Goal: Task Accomplishment & Management: Complete application form

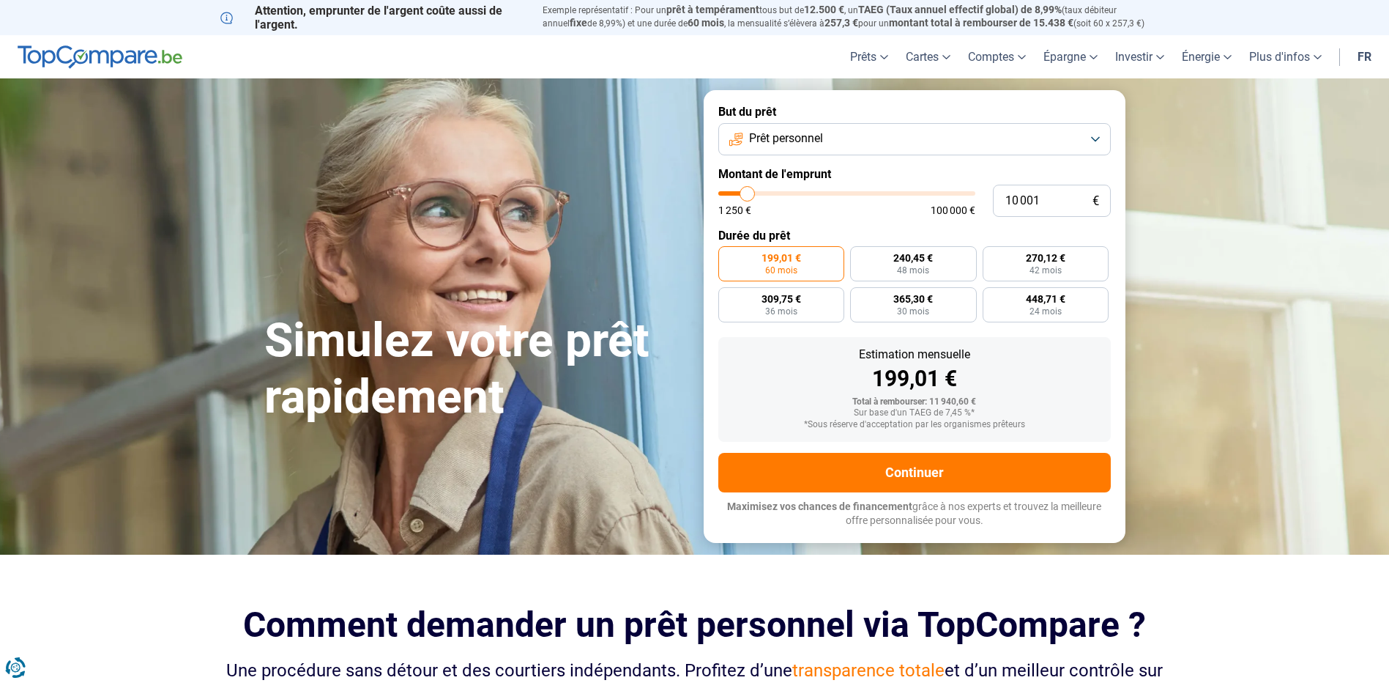
click at [916, 139] on button "Prêt personnel" at bounding box center [915, 139] width 393 height 32
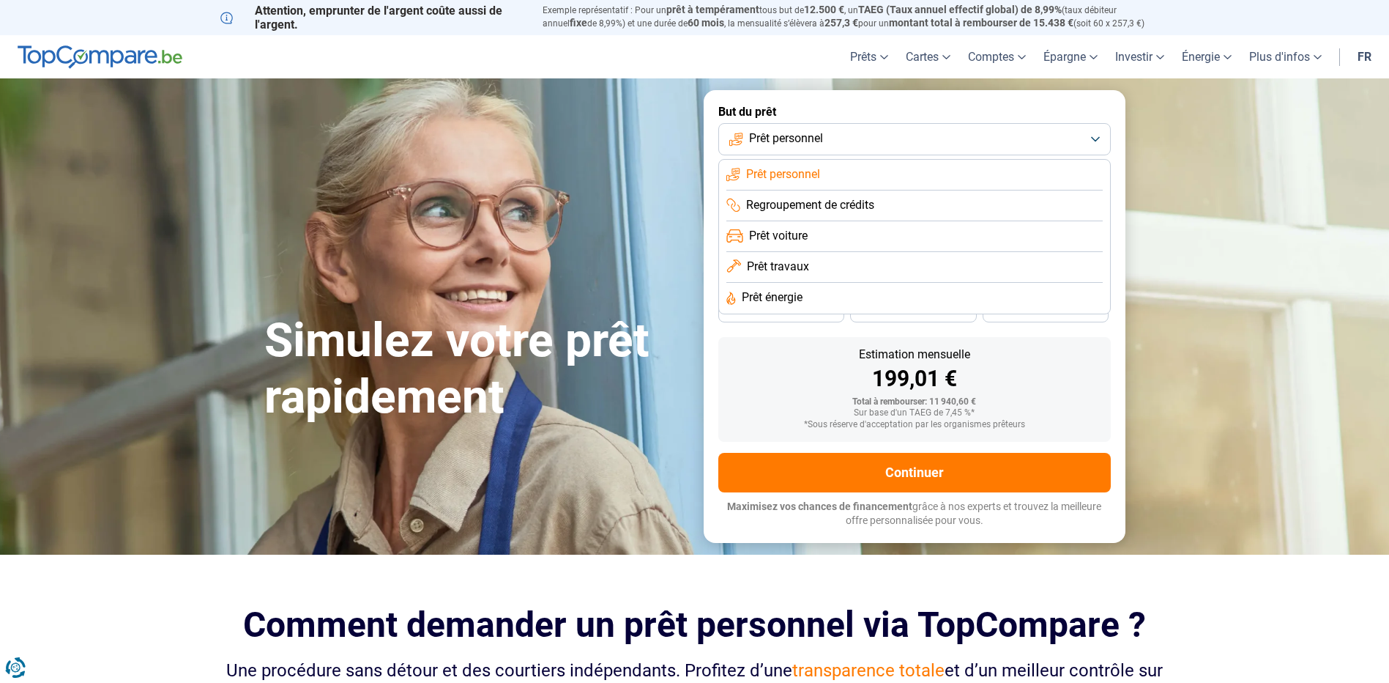
click at [791, 266] on span "Prêt travaux" at bounding box center [778, 267] width 62 height 16
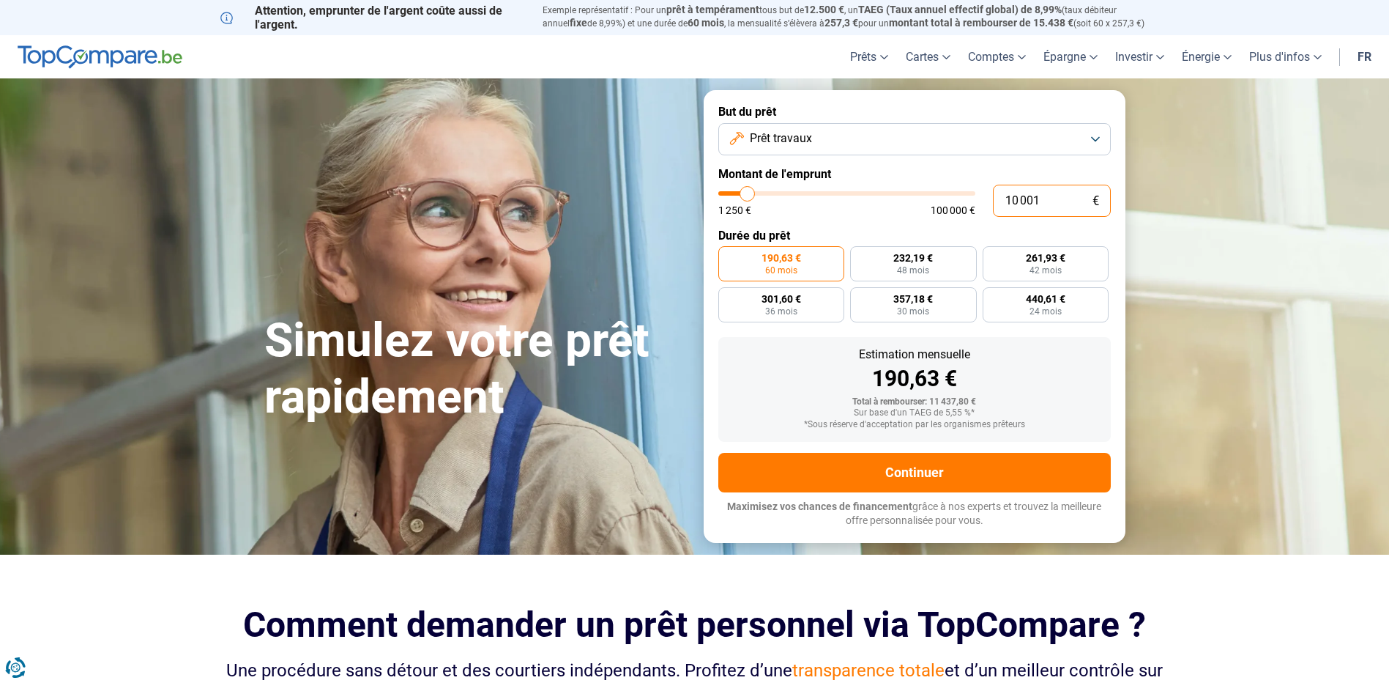
drag, startPoint x: 1044, startPoint y: 198, endPoint x: 933, endPoint y: 212, distance: 112.3
click at [933, 212] on div "10 001 € 1 250 € 100 000 €" at bounding box center [915, 201] width 393 height 32
type input "1"
type input "1250"
type input "15"
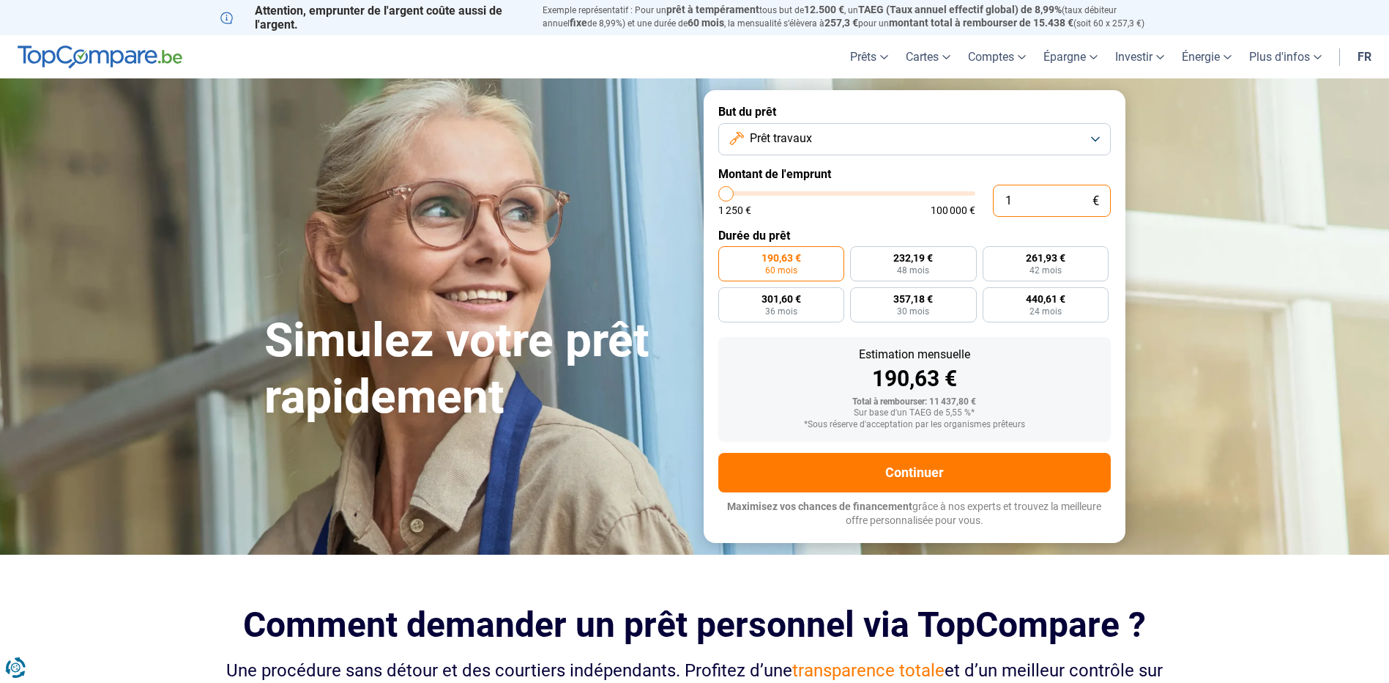
type input "1250"
type input "150"
type input "1250"
type input "1 500"
type input "1500"
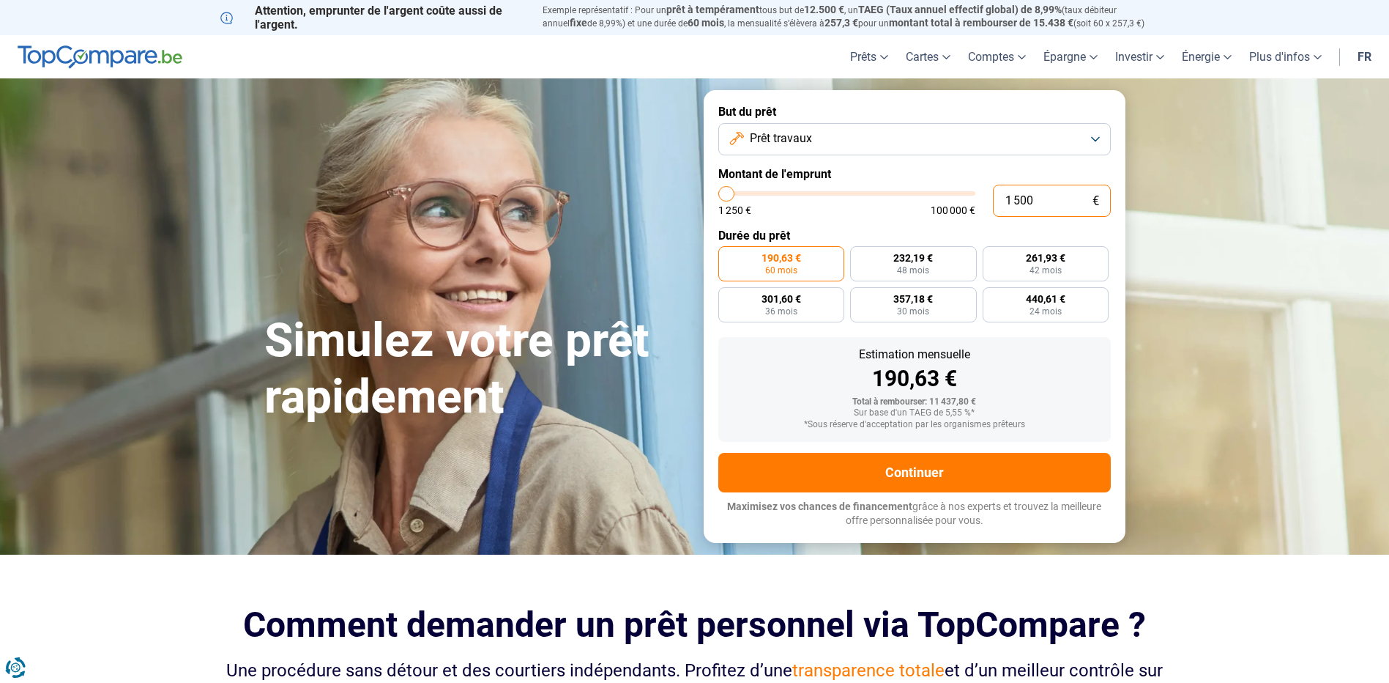
type input "15 000"
type input "15000"
type input "150 000"
type input "100000"
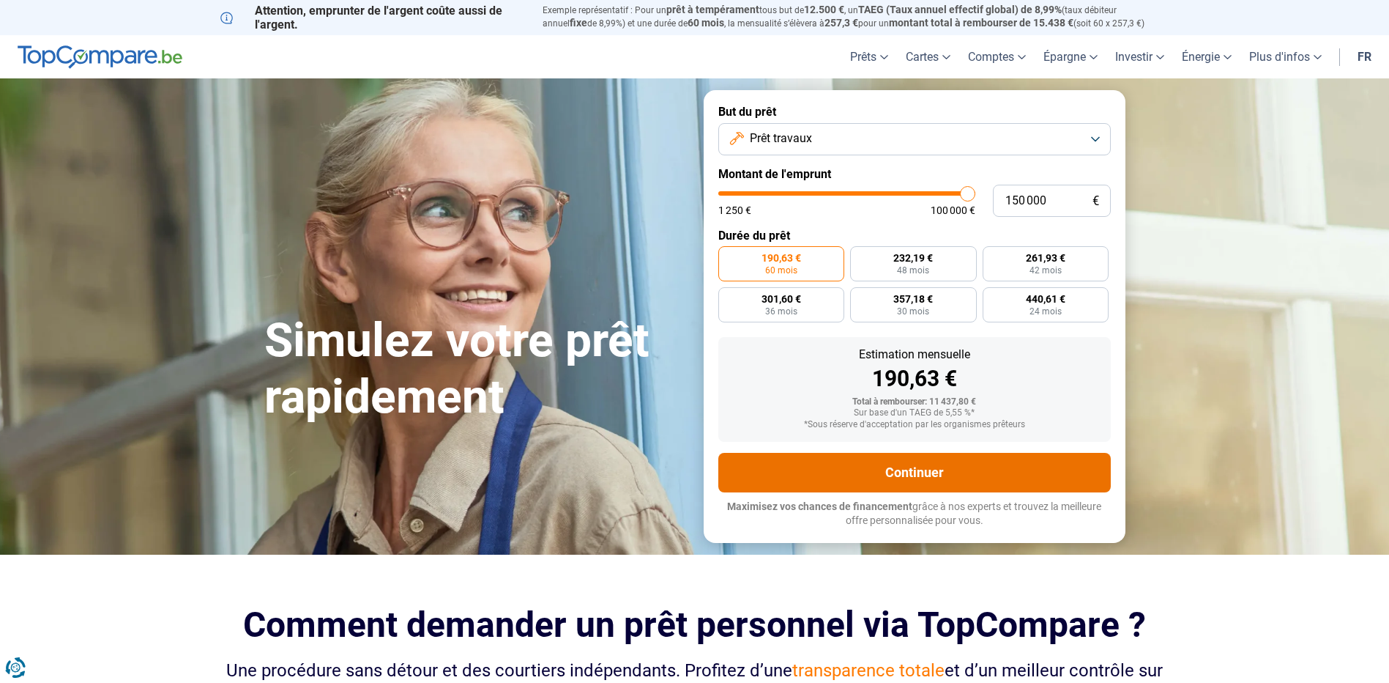
type input "100 000"
type input "100000"
radio input "false"
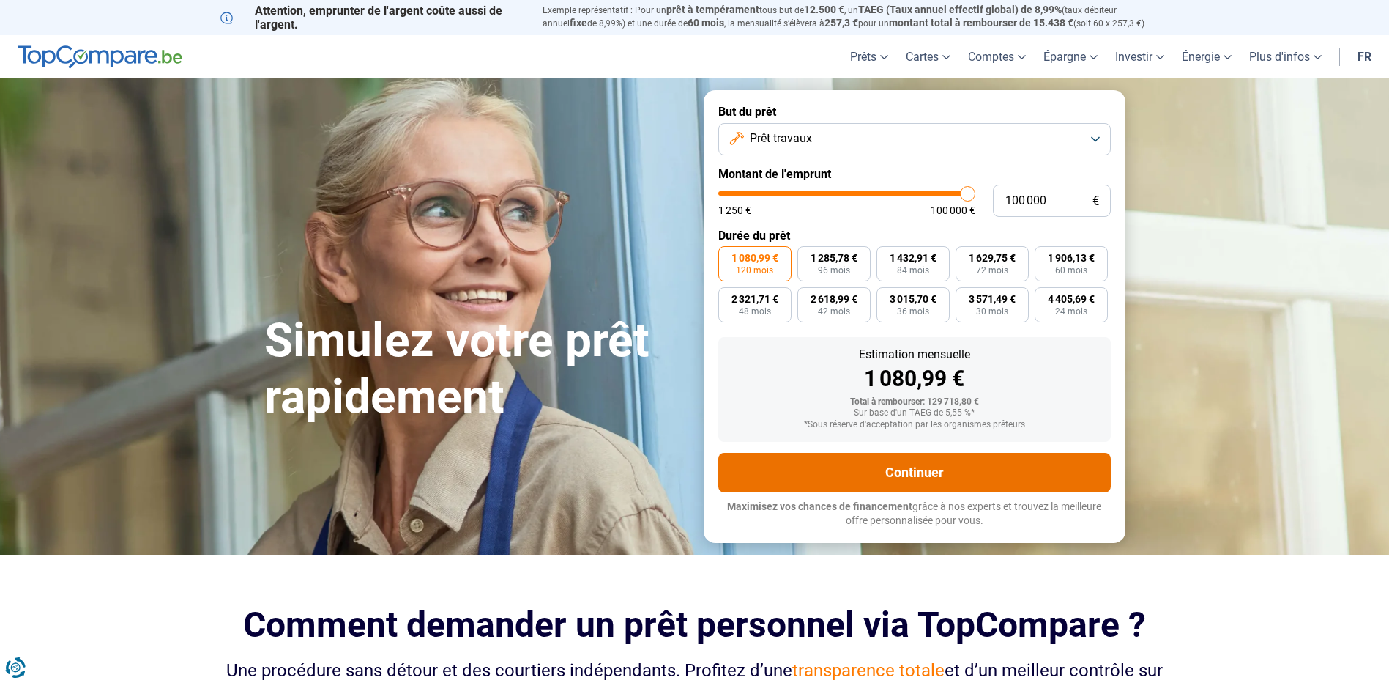
click at [965, 471] on button "Continuer" at bounding box center [915, 473] width 393 height 40
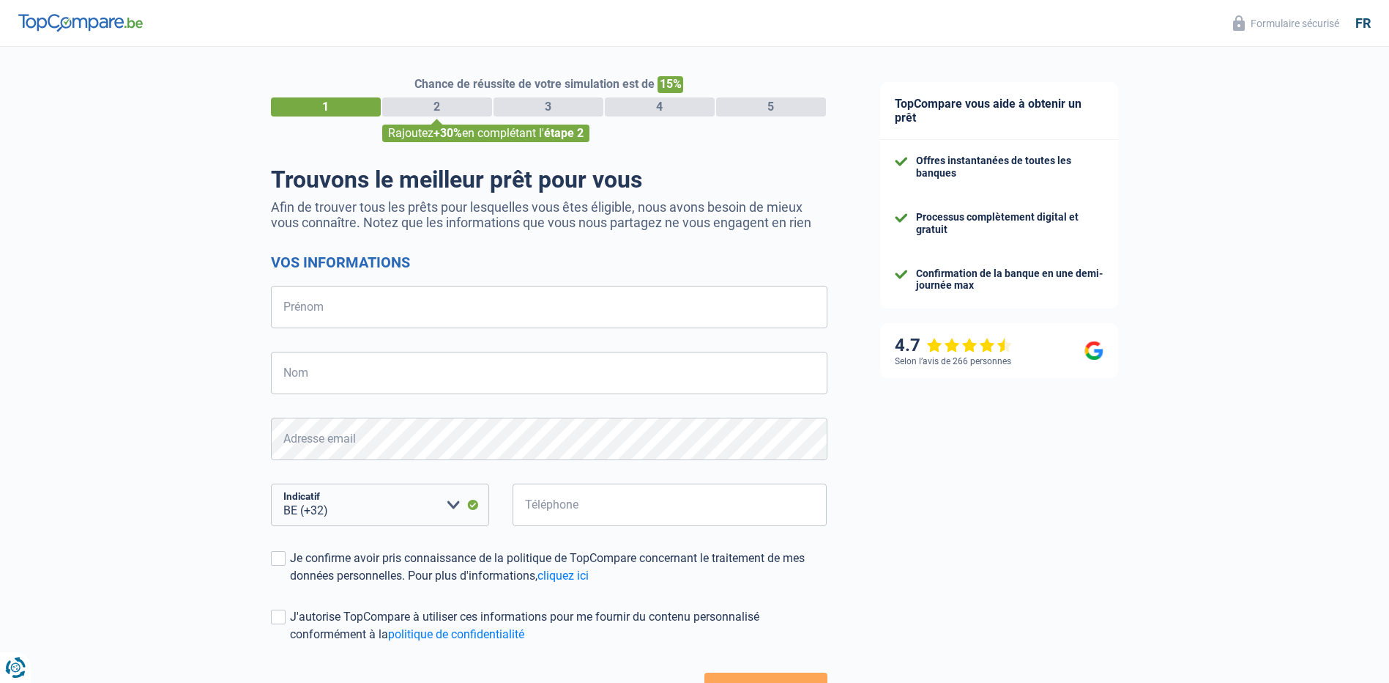
select select "32"
